Goal: Task Accomplishment & Management: Manage account settings

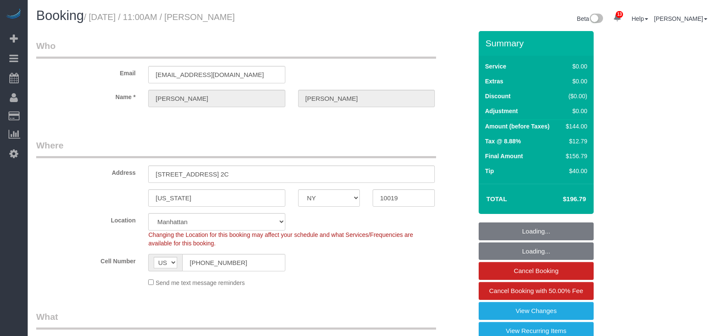
select select "NY"
select select "1"
select select "spot1"
select select "number:57"
select select "number:71"
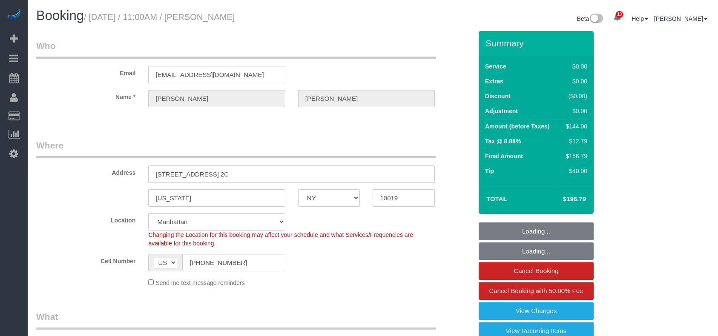
select select "number:15"
select select "number:5"
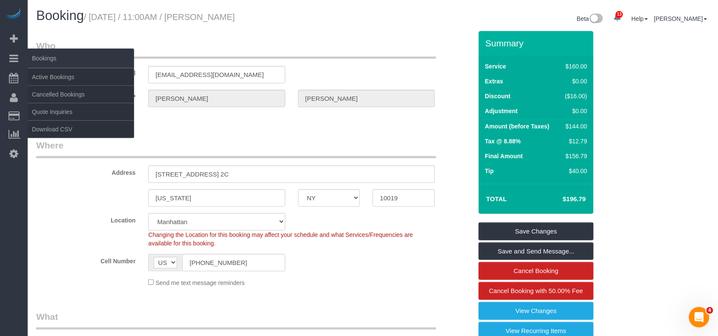
drag, startPoint x: 196, startPoint y: 16, endPoint x: 0, endPoint y: 53, distance: 199.0
click at [94, 16] on h1 "Booking / August 21, 2025 / 11:00AM / Sam Minter" at bounding box center [201, 16] width 330 height 14
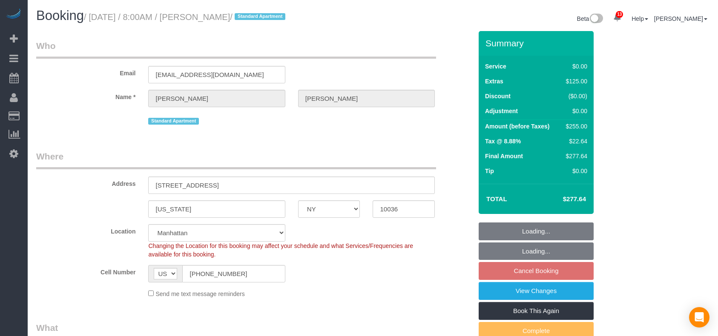
select select "NY"
select select "1"
select select "spot1"
select select "number:56"
select select "number:79"
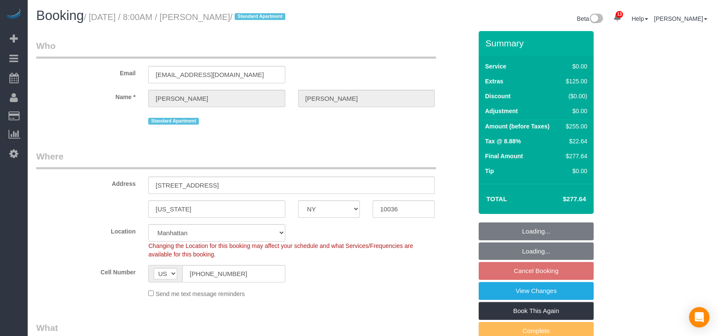
select select "number:15"
select select "number:6"
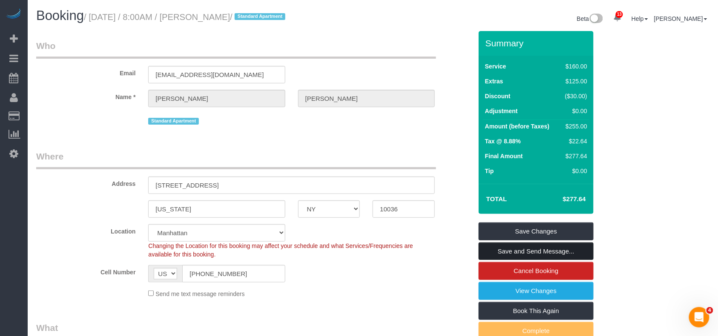
click at [529, 251] on link "Save and Send Message..." at bounding box center [536, 252] width 115 height 18
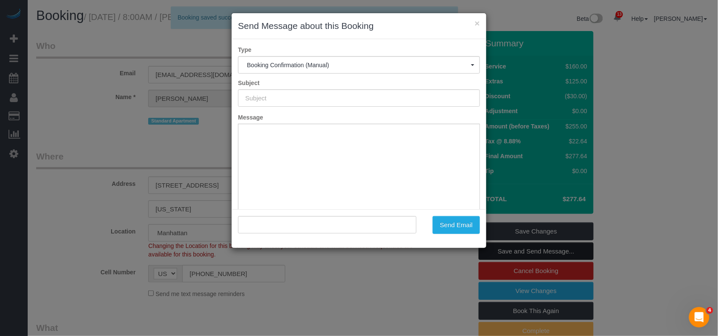
type input "Cleaning Confirmed for 08/24/2025 at 8:00am"
type input ""Komal Shah" <ks797627@gmail.com>"
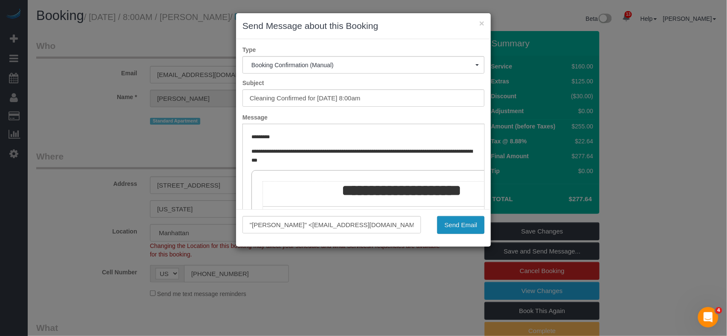
click at [474, 222] on button "Send Email" at bounding box center [460, 225] width 47 height 18
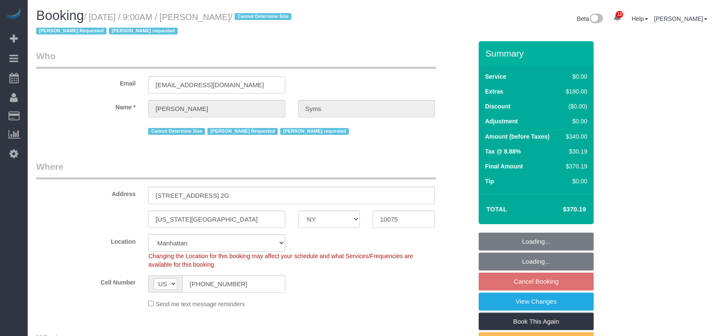
select select "NY"
select select "1"
select select "number:89"
select select "number:90"
select select "number:15"
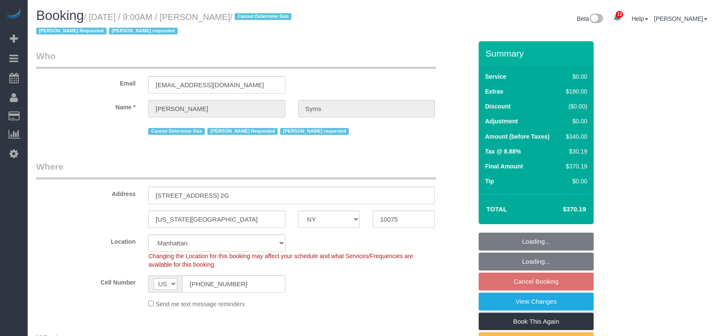
select select "number:5"
select select "spot58"
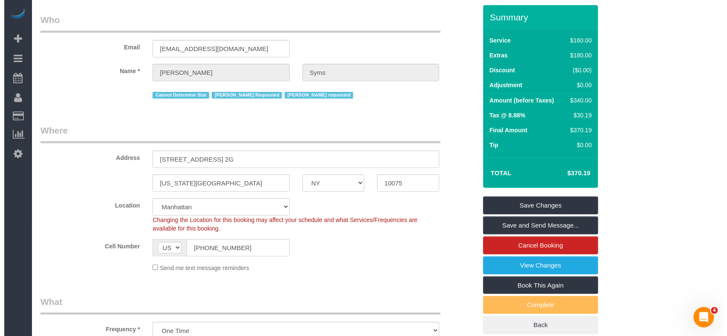
scroll to position [57, 0]
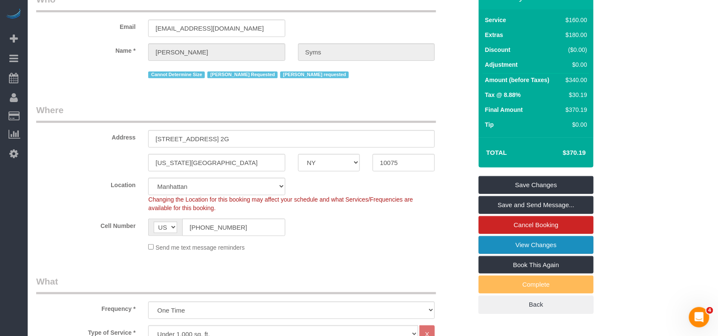
click at [526, 242] on link "View Changes" at bounding box center [536, 245] width 115 height 18
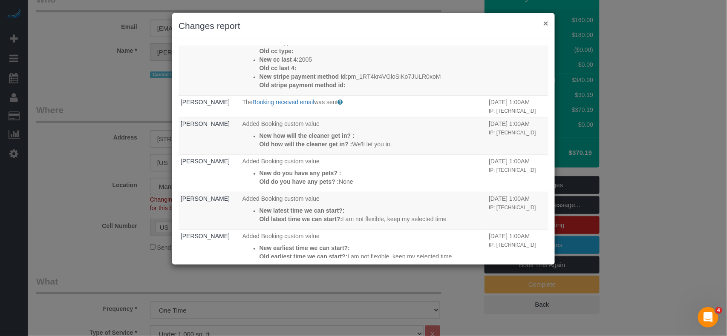
click at [545, 26] on button "×" at bounding box center [545, 23] width 5 height 9
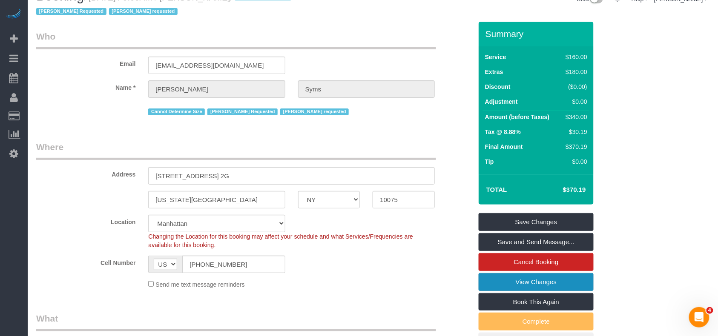
scroll to position [0, 0]
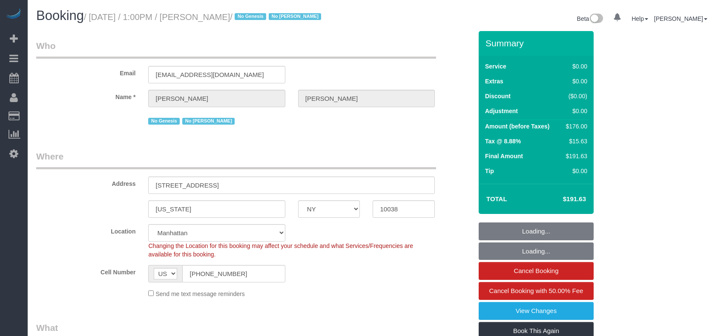
select select "NY"
select select "2"
select select "spot1"
select select "number:89"
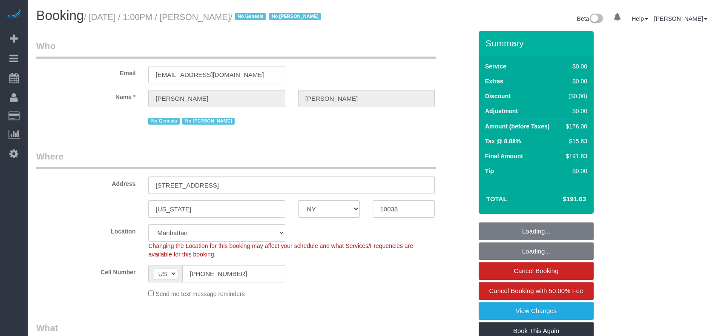
select select "number:90"
select select "number:15"
select select "number:6"
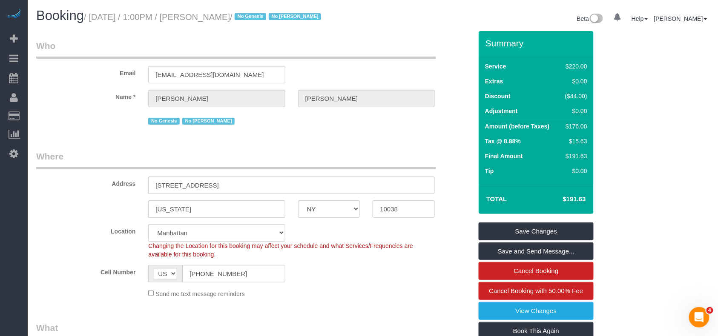
drag, startPoint x: 233, startPoint y: 17, endPoint x: 104, endPoint y: 16, distance: 129.5
click at [104, 16] on small "/ [DATE] / 1:00PM / [PERSON_NAME] / No Genesis No [PERSON_NAME]" at bounding box center [204, 16] width 240 height 9
drag, startPoint x: 236, startPoint y: 20, endPoint x: 94, endPoint y: 20, distance: 141.8
click at [94, 20] on small "/ [DATE] / 1:00PM / [PERSON_NAME] / No Genesis No [PERSON_NAME]" at bounding box center [204, 16] width 240 height 9
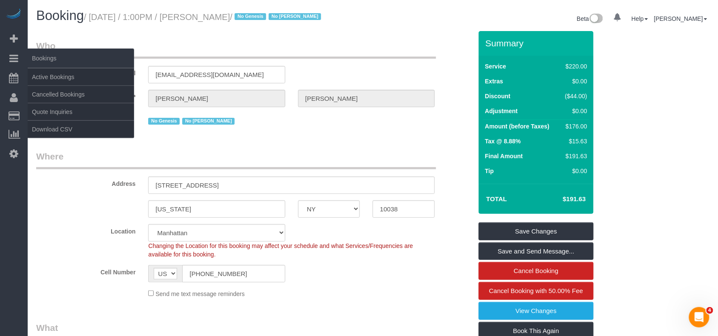
copy small "[DATE] / 1:00PM / [PERSON_NAME]"
